Goal: Task Accomplishment & Management: Manage account settings

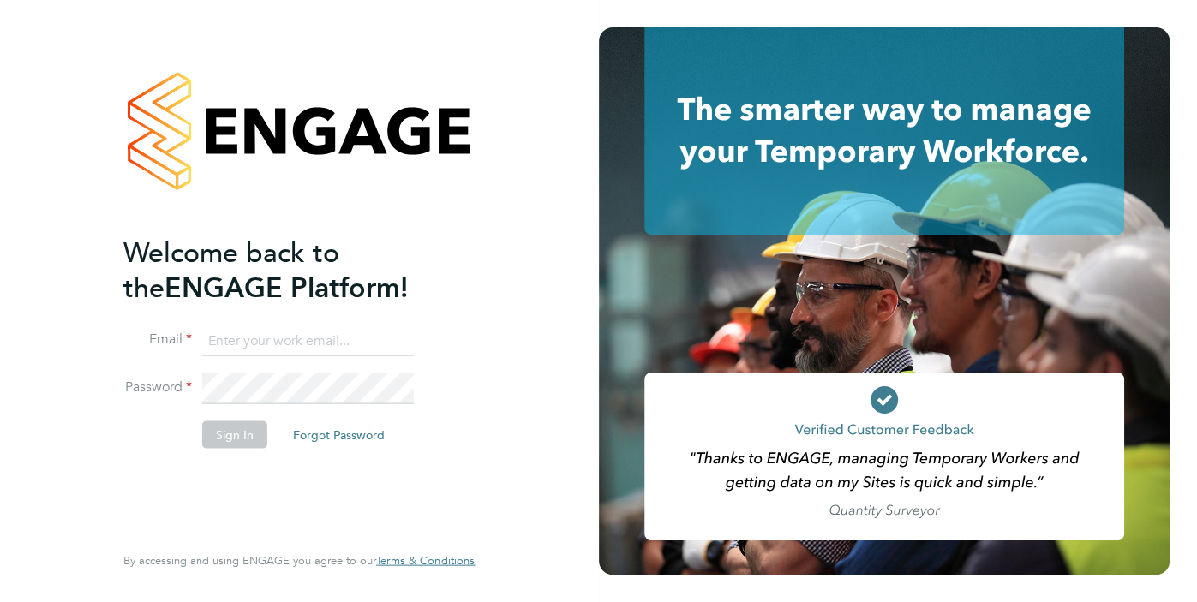
type input "nana.darkwah@uk.g4s.com"
click at [223, 437] on button "Sign In" at bounding box center [234, 434] width 65 height 27
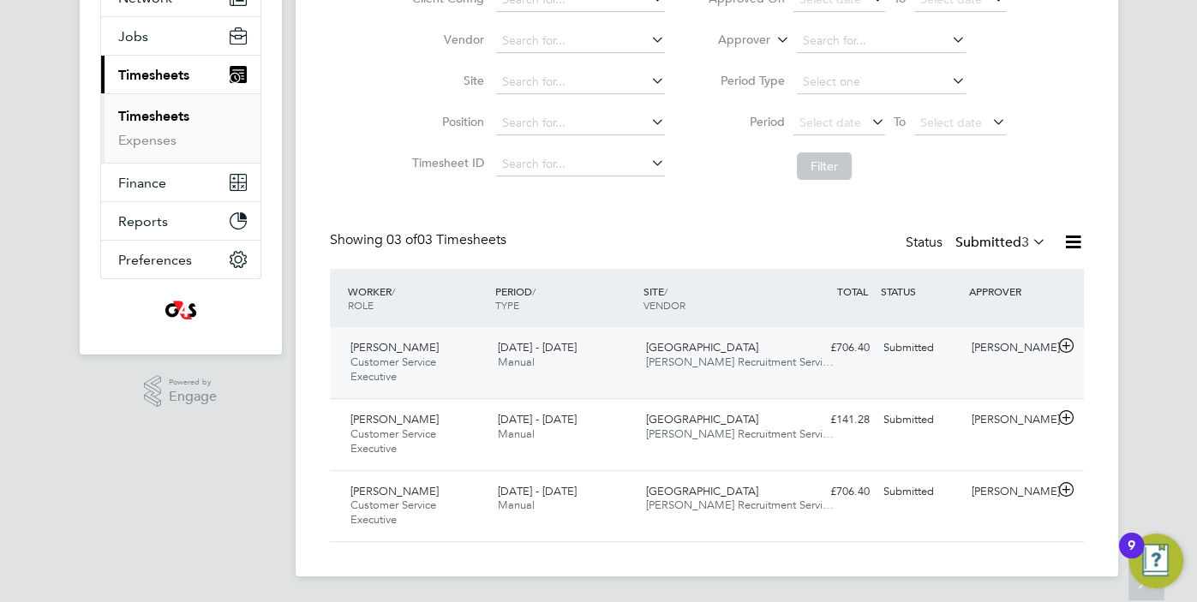
click at [445, 379] on div "Montaha Haque Customer Service Executive 15 - 21 Sep 2025" at bounding box center [417, 362] width 148 height 57
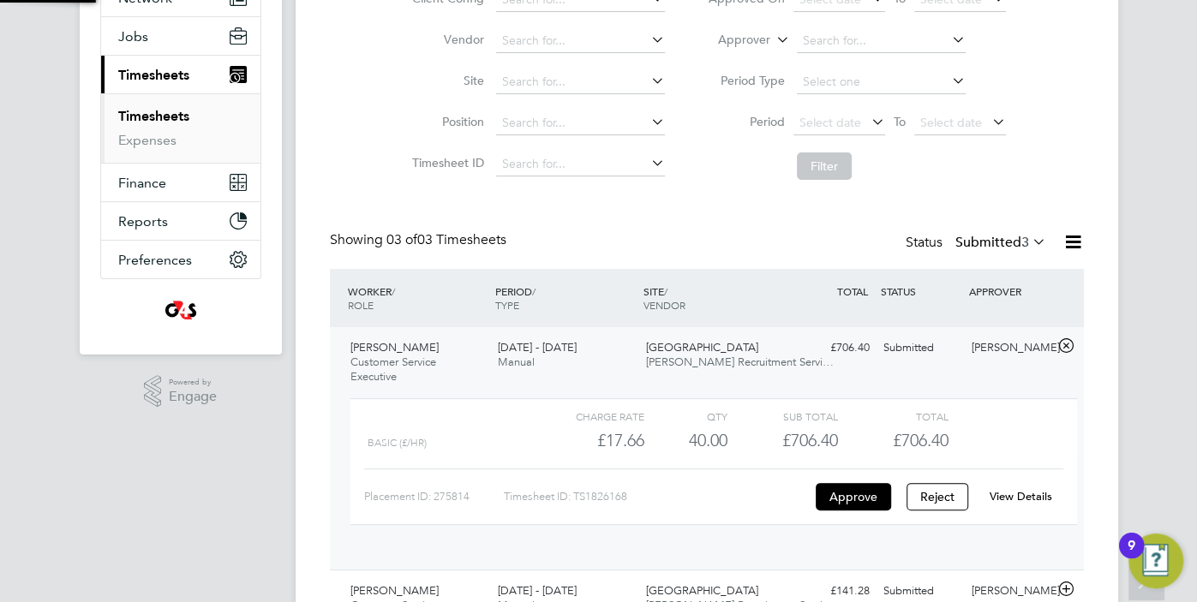
scroll to position [29, 166]
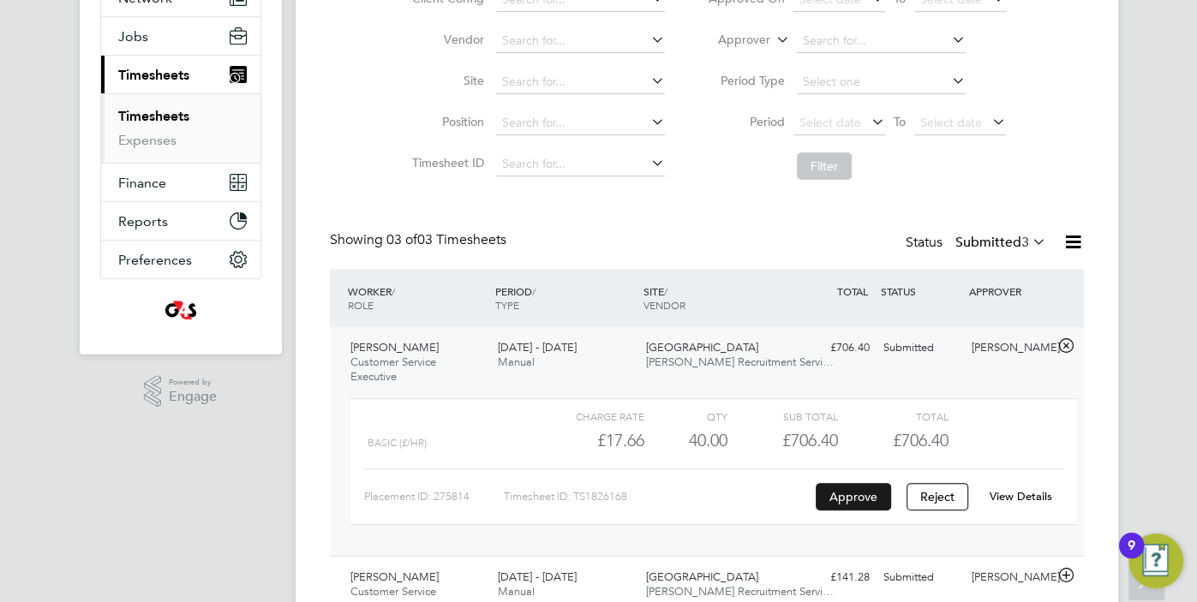
click at [863, 495] on button "Approve" at bounding box center [852, 496] width 75 height 27
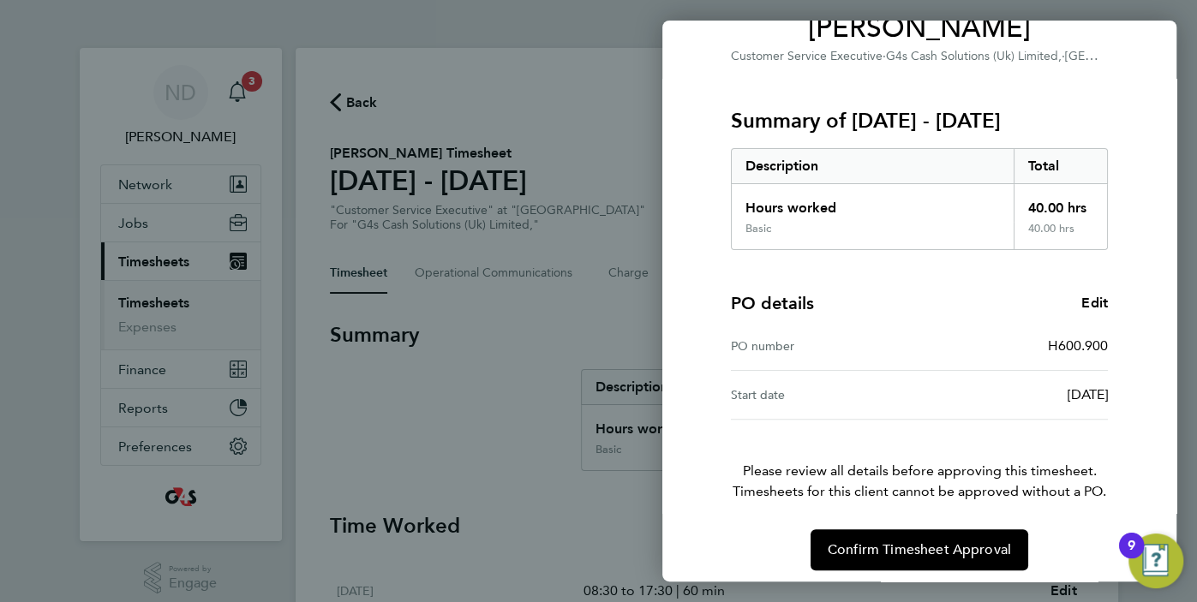
scroll to position [168, 0]
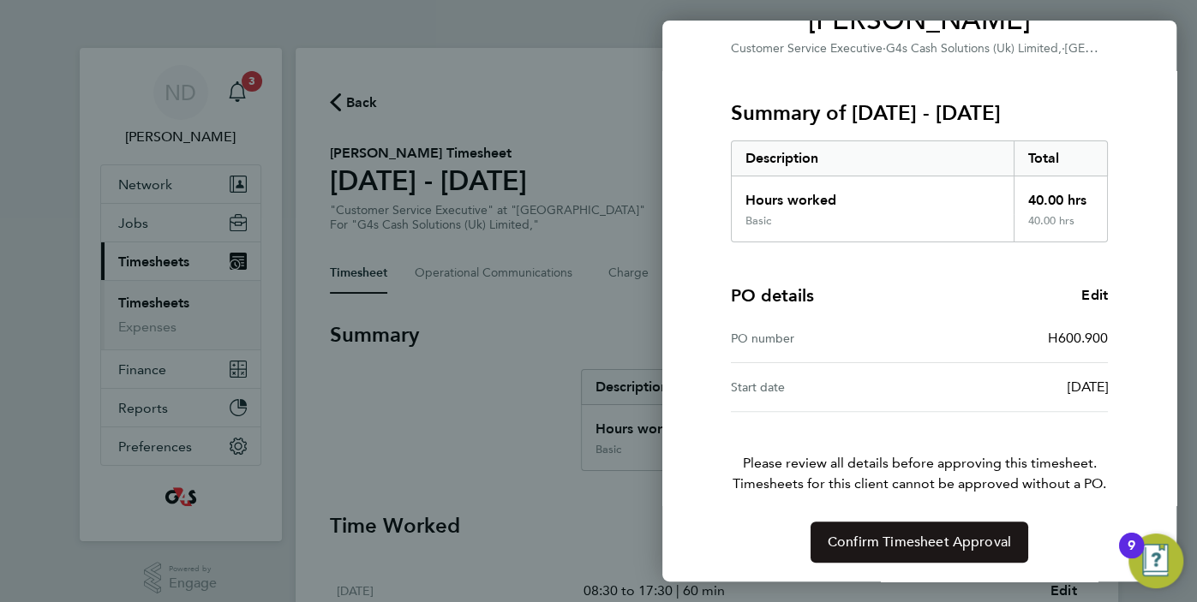
click at [938, 545] on span "Confirm Timesheet Approval" at bounding box center [918, 542] width 183 height 17
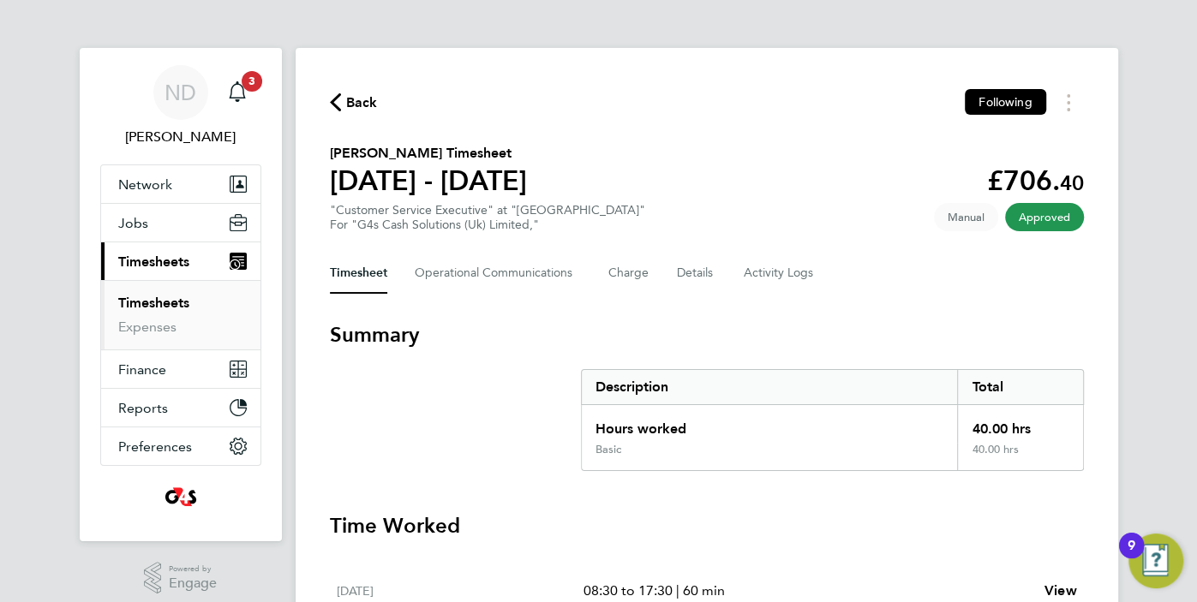
click at [346, 99] on span "Back" at bounding box center [362, 103] width 32 height 21
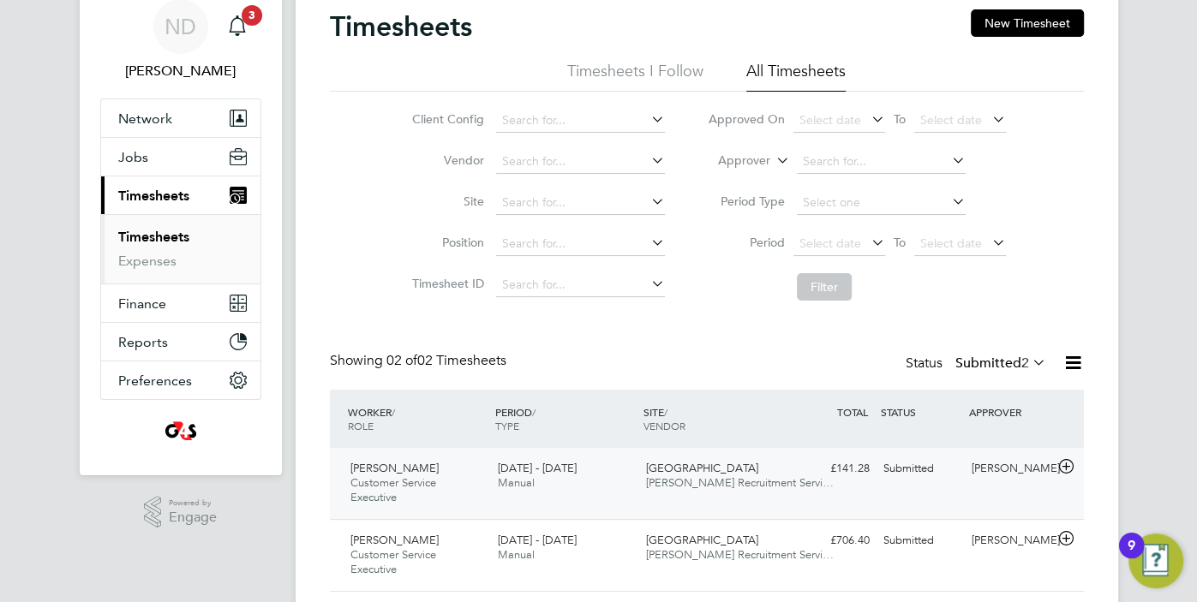
scroll to position [70, 0]
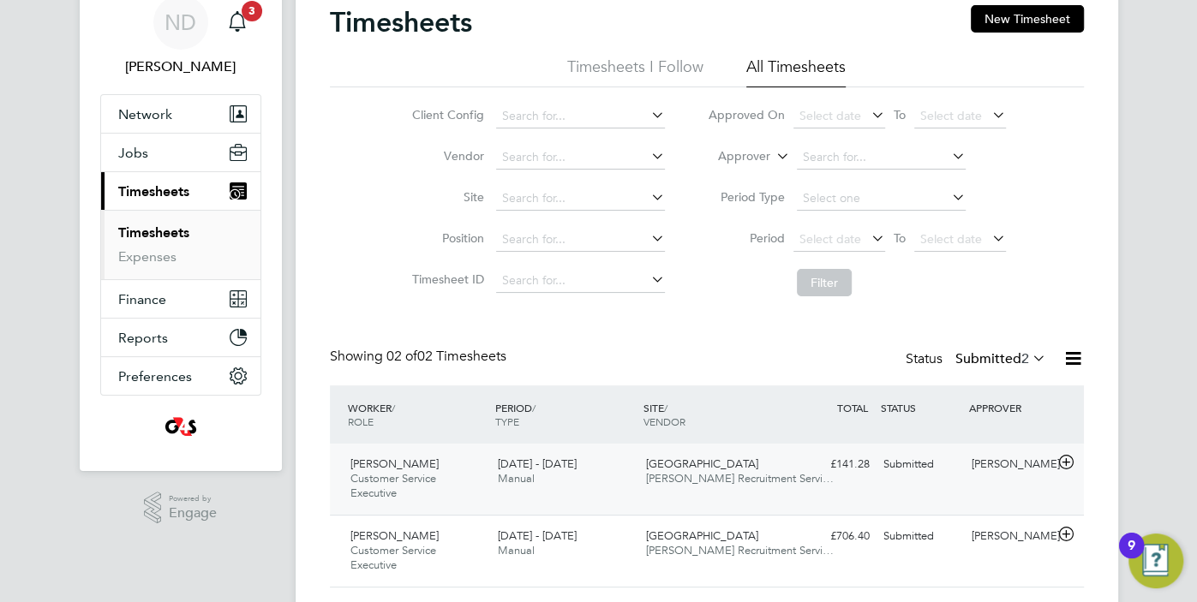
click at [564, 470] on span "[DATE] - [DATE]" at bounding box center [537, 464] width 79 height 15
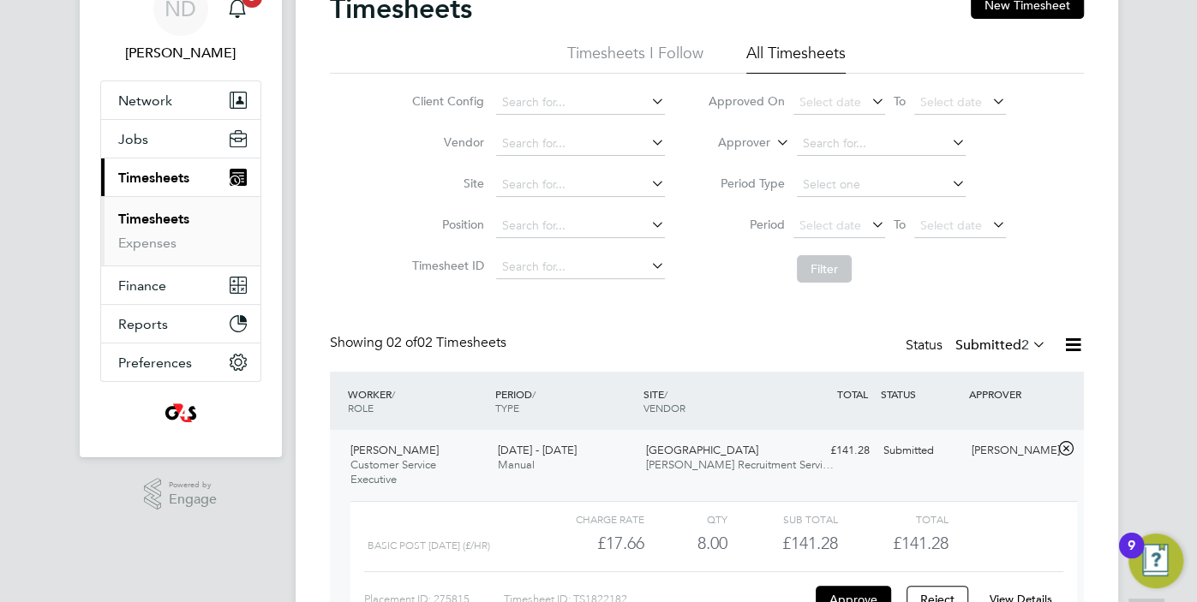
scroll to position [187, 0]
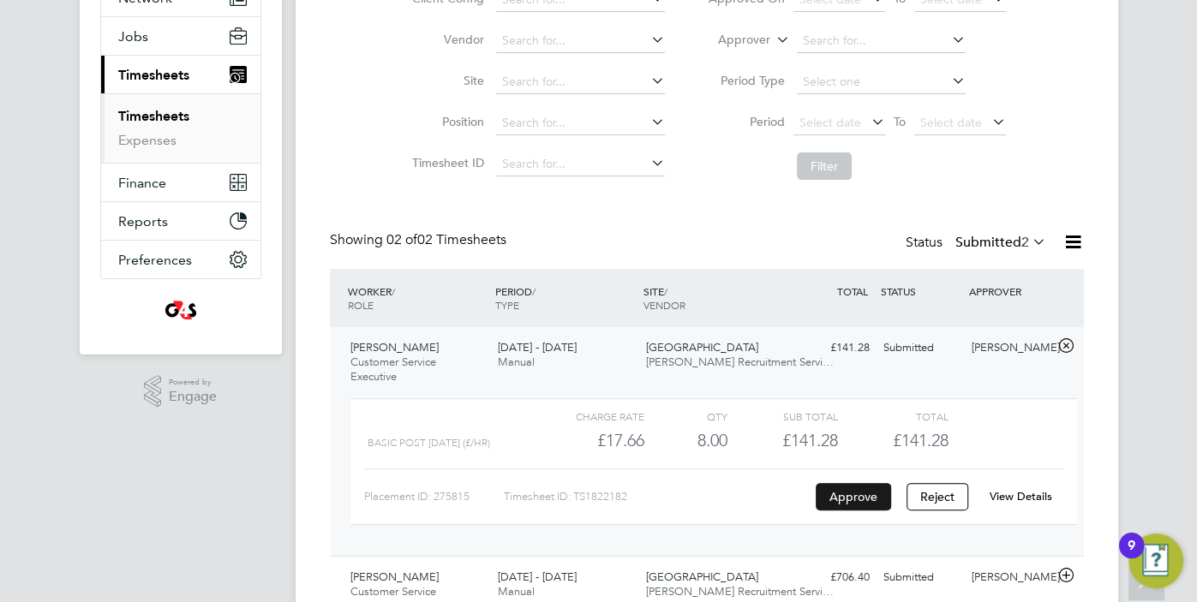
click at [845, 505] on button "Approve" at bounding box center [852, 496] width 75 height 27
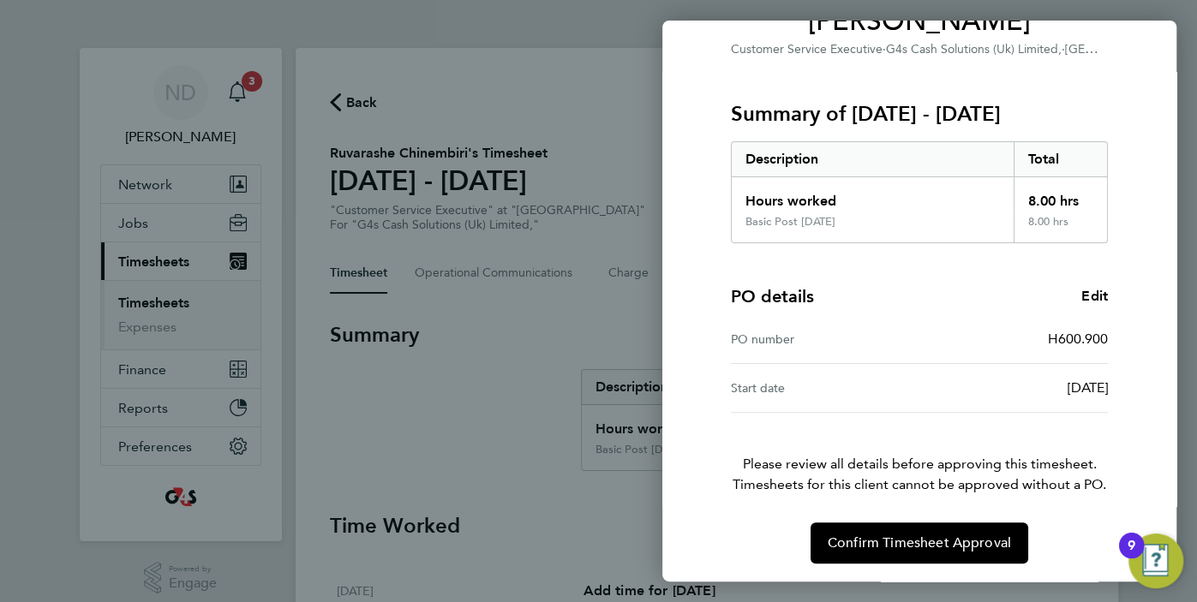
scroll to position [168, 0]
click at [940, 553] on button "Confirm Timesheet Approval" at bounding box center [919, 542] width 218 height 41
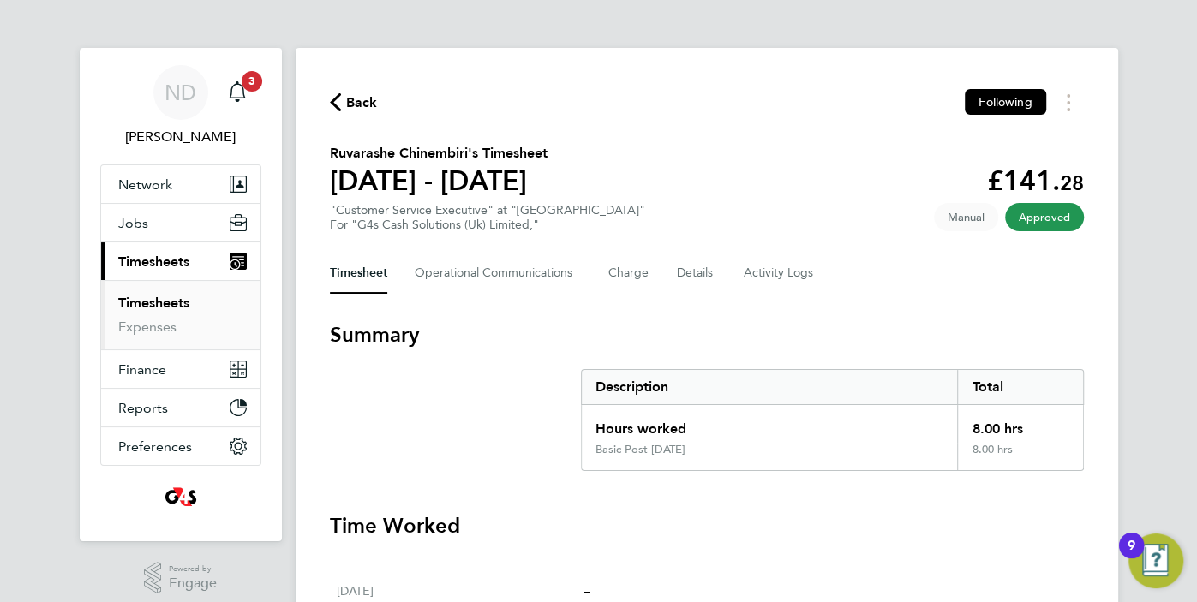
click at [341, 94] on span "Back" at bounding box center [354, 101] width 48 height 16
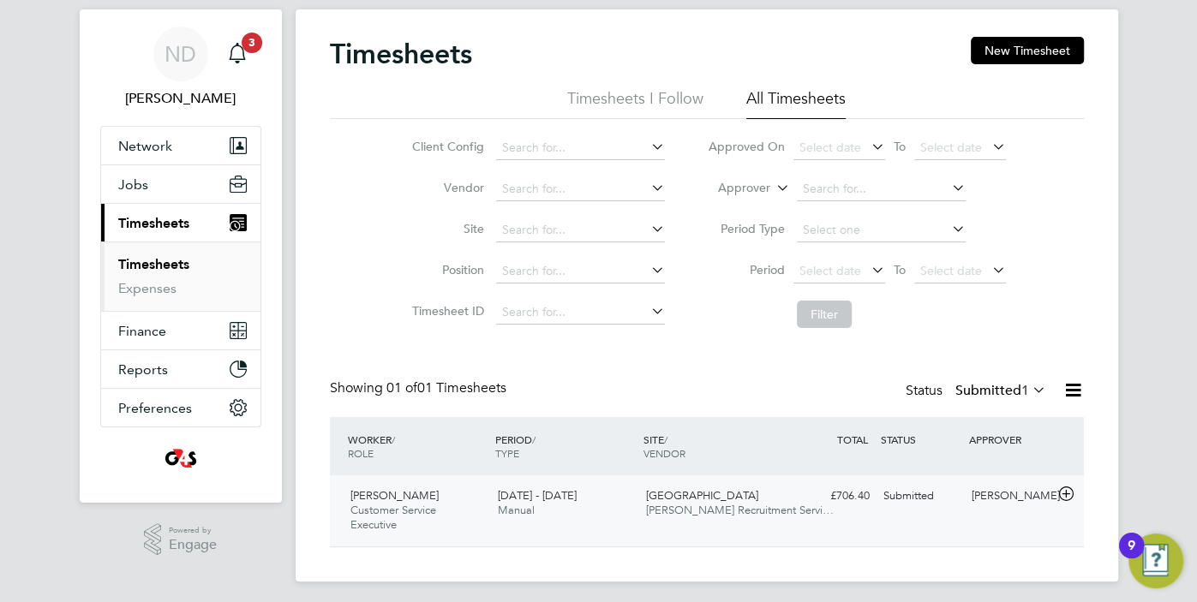
scroll to position [44, 0]
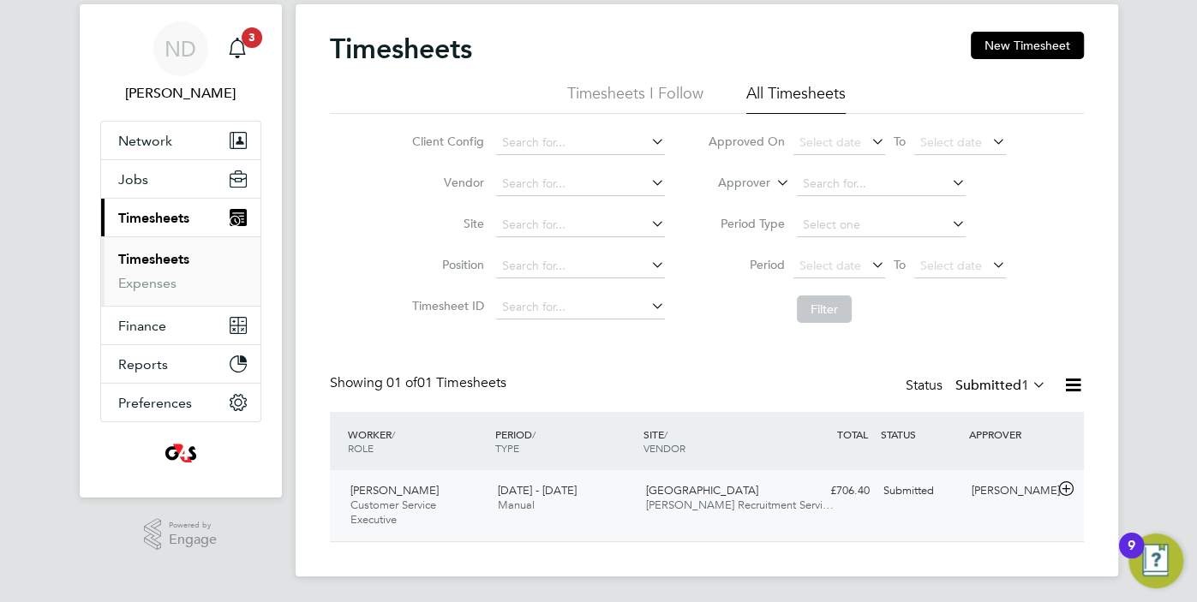
click at [490, 512] on div "Montaha Haque Customer Service Executive 8 - 14 Sep 2025" at bounding box center [417, 505] width 148 height 57
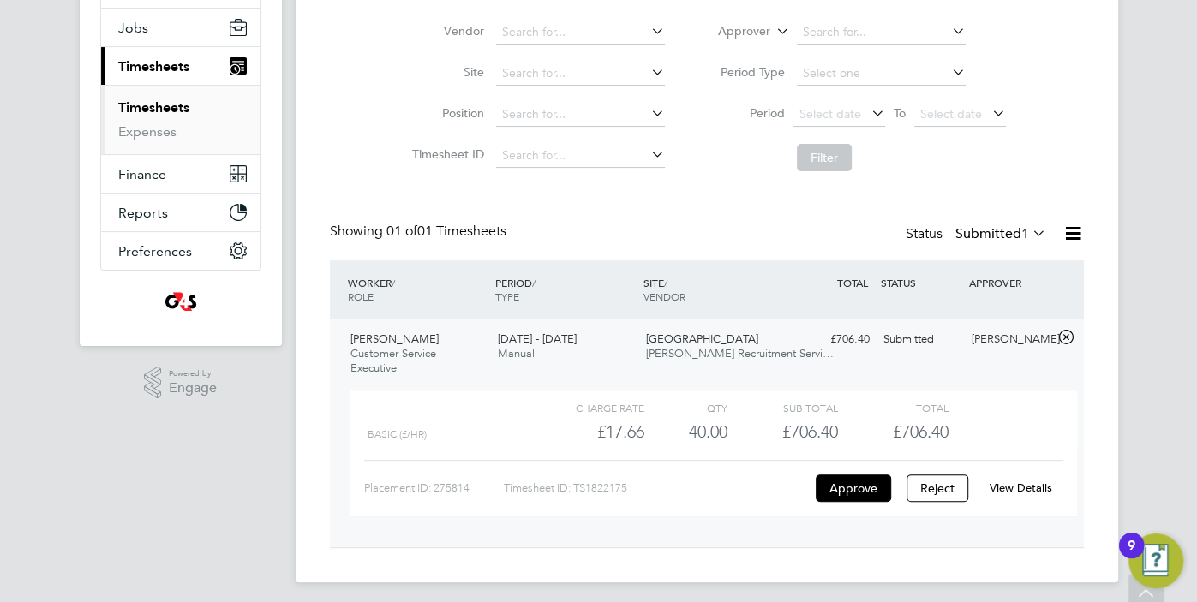
scroll to position [197, 0]
click at [860, 486] on button "Approve" at bounding box center [852, 486] width 75 height 27
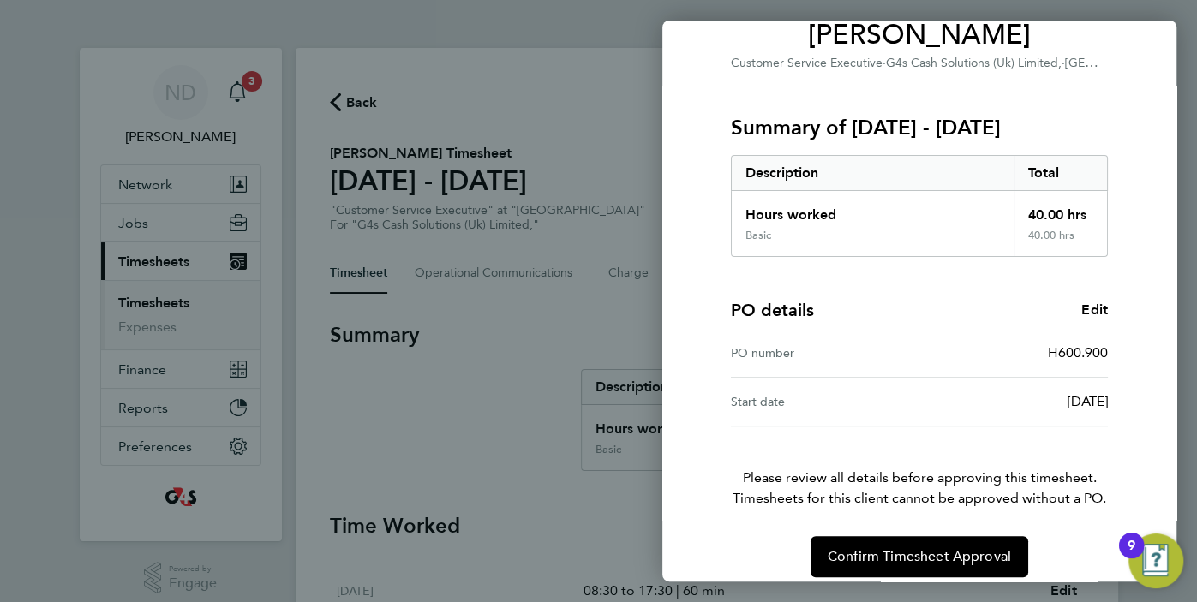
scroll to position [168, 0]
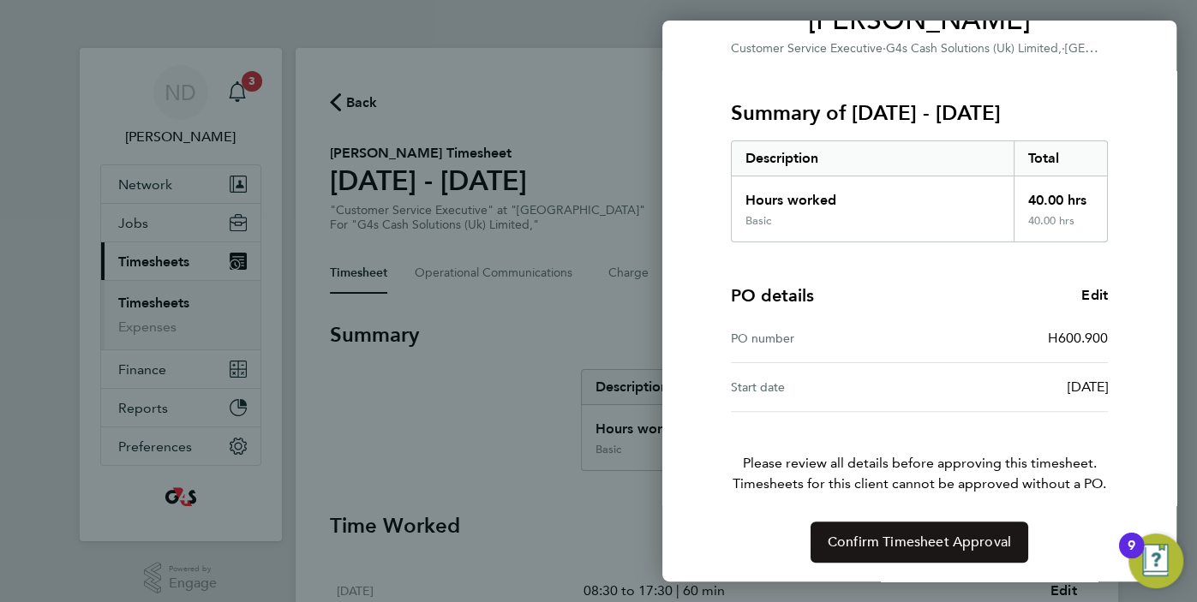
click at [964, 539] on span "Confirm Timesheet Approval" at bounding box center [918, 542] width 183 height 17
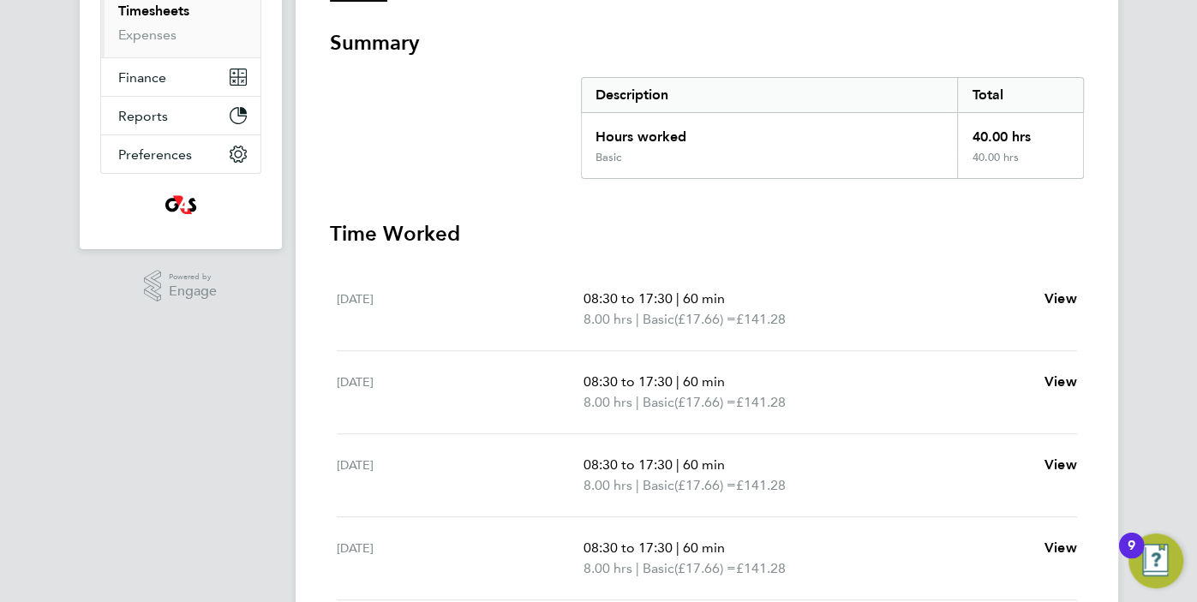
scroll to position [93, 0]
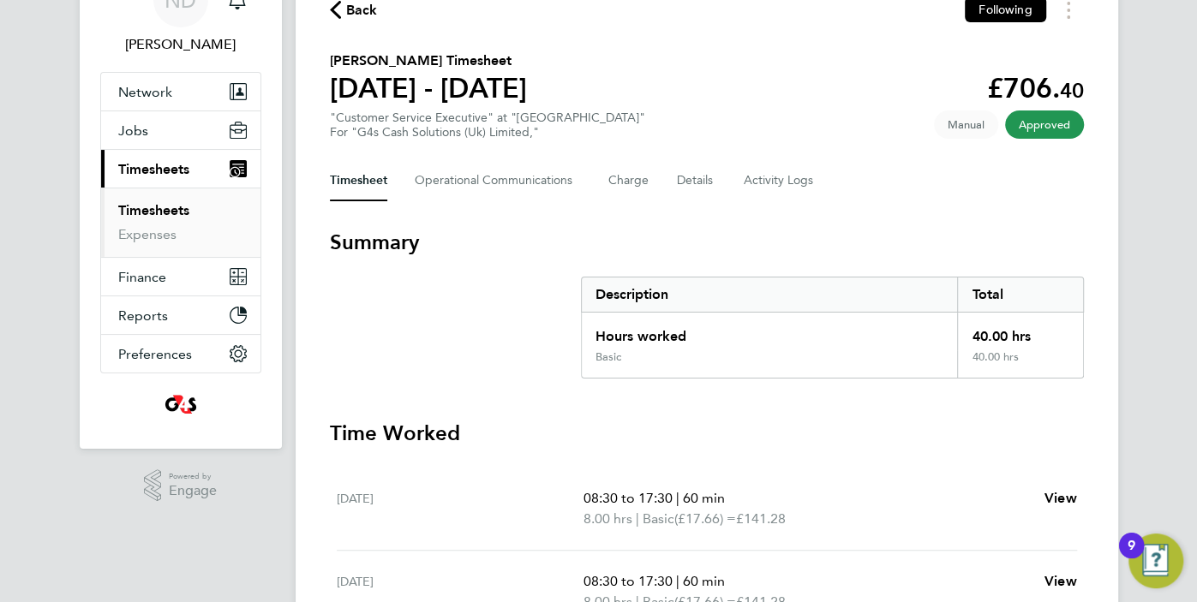
click at [343, 15] on span "Back" at bounding box center [354, 9] width 48 height 16
